Goal: Book appointment/travel/reservation

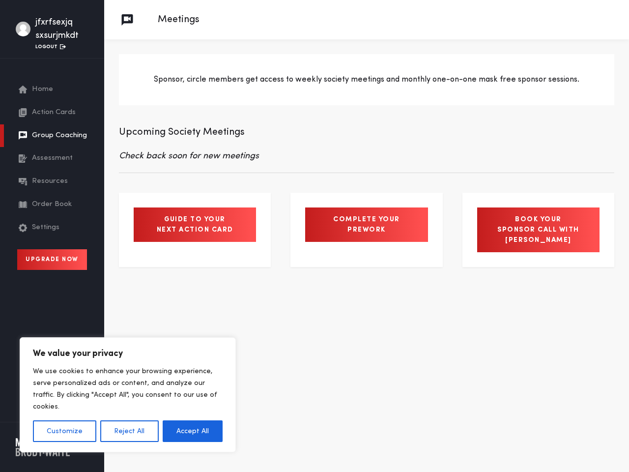
click at [64, 431] on button "Customize" at bounding box center [64, 431] width 63 height 22
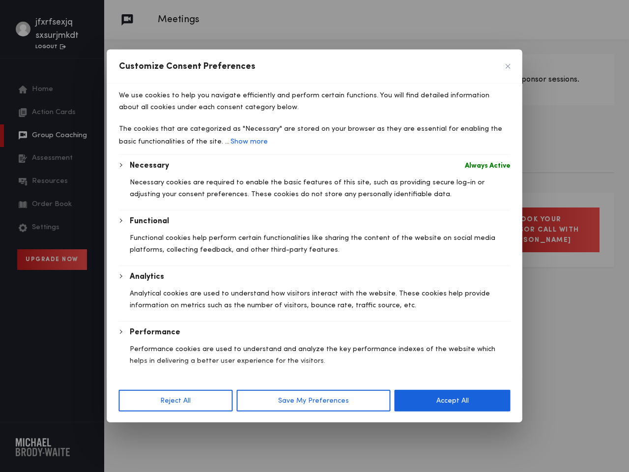
click at [129, 431] on div at bounding box center [314, 236] width 629 height 472
click at [193, 155] on div "We use cookies to help you navigate efficiently and perform certain functions. …" at bounding box center [315, 119] width 392 height 71
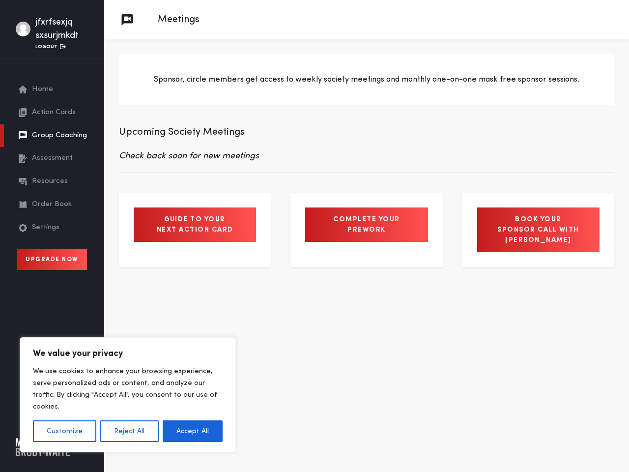
click at [64, 431] on button "Customize" at bounding box center [64, 431] width 63 height 22
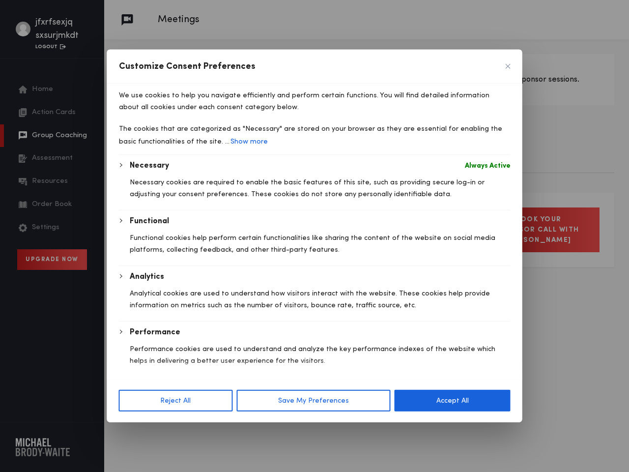
click at [129, 431] on div at bounding box center [314, 236] width 629 height 472
click at [193, 431] on div "Necessary Always Active Necessary cookies are required to enable the basic feat…" at bounding box center [315, 296] width 392 height 272
